Goal: Task Accomplishment & Management: Use online tool/utility

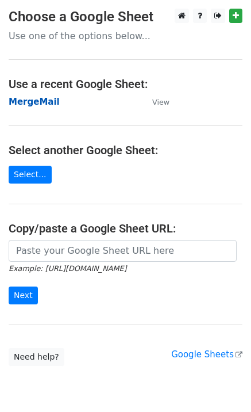
click at [33, 104] on strong "MergeMail" at bounding box center [34, 102] width 51 height 10
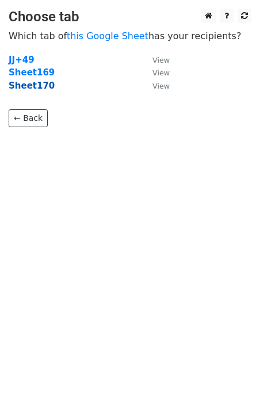
click at [41, 90] on strong "Sheet170" at bounding box center [32, 86] width 46 height 10
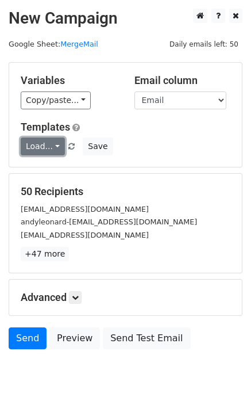
click at [33, 152] on link "Load..." at bounding box center [43, 146] width 44 height 18
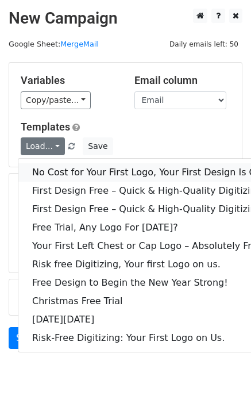
click at [48, 166] on link "No Cost for Your First Logo, Your First Design Is On Us!" at bounding box center [156, 172] width 276 height 18
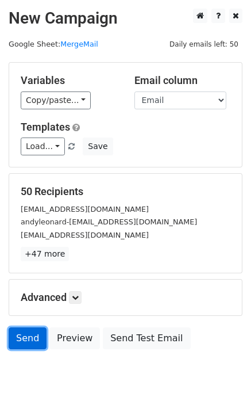
click at [24, 342] on link "Send" at bounding box center [28, 338] width 38 height 22
